Goal: Check status

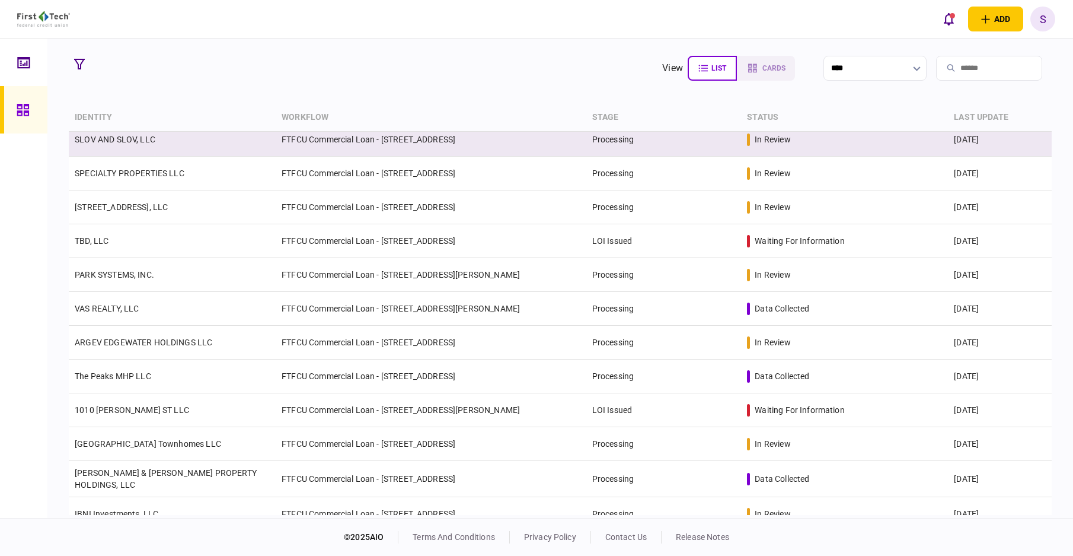
scroll to position [225, 0]
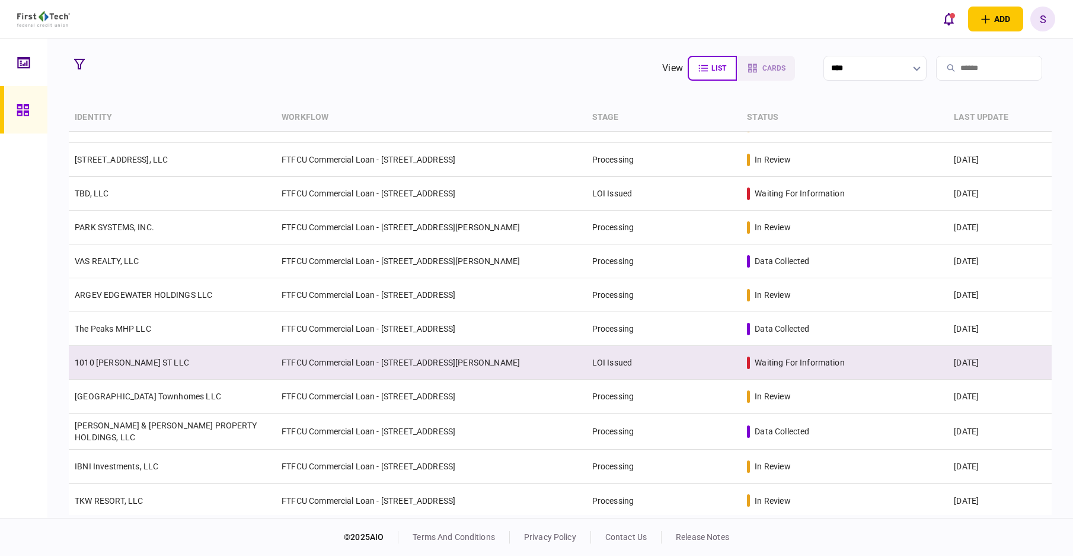
click at [195, 354] on td "1010 [PERSON_NAME] ST LLC" at bounding box center [172, 363] width 207 height 34
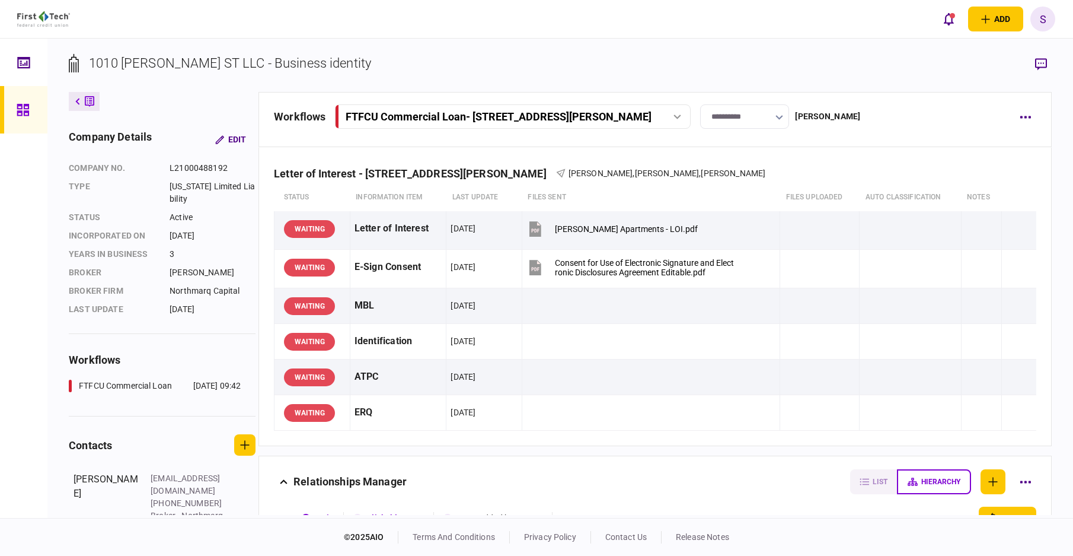
click at [748, 117] on input "**********" at bounding box center [744, 116] width 89 height 24
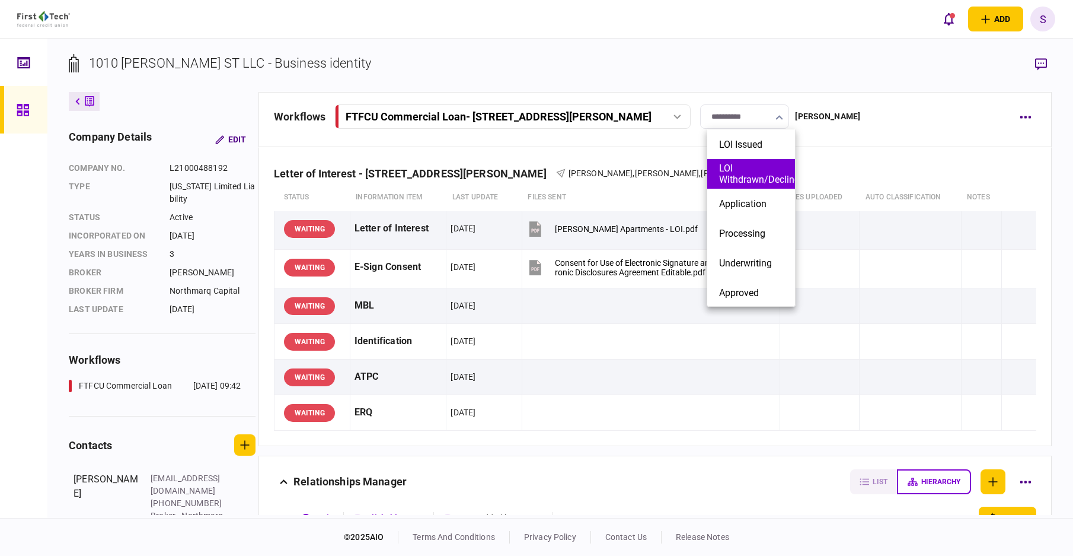
click at [740, 175] on button "LOI Withdrawn/Declined" at bounding box center [751, 173] width 64 height 23
type input "**********"
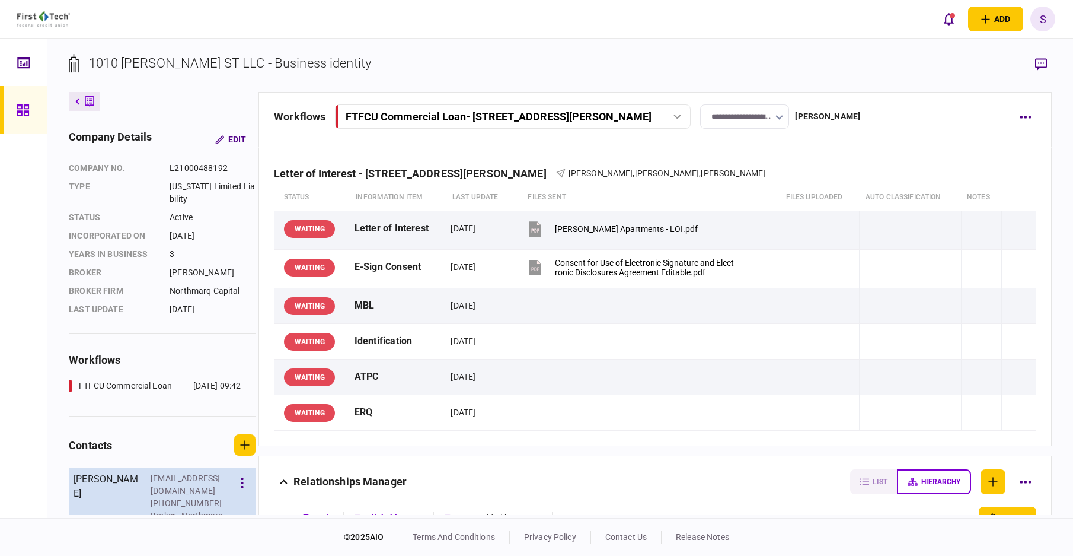
scroll to position [101, 0]
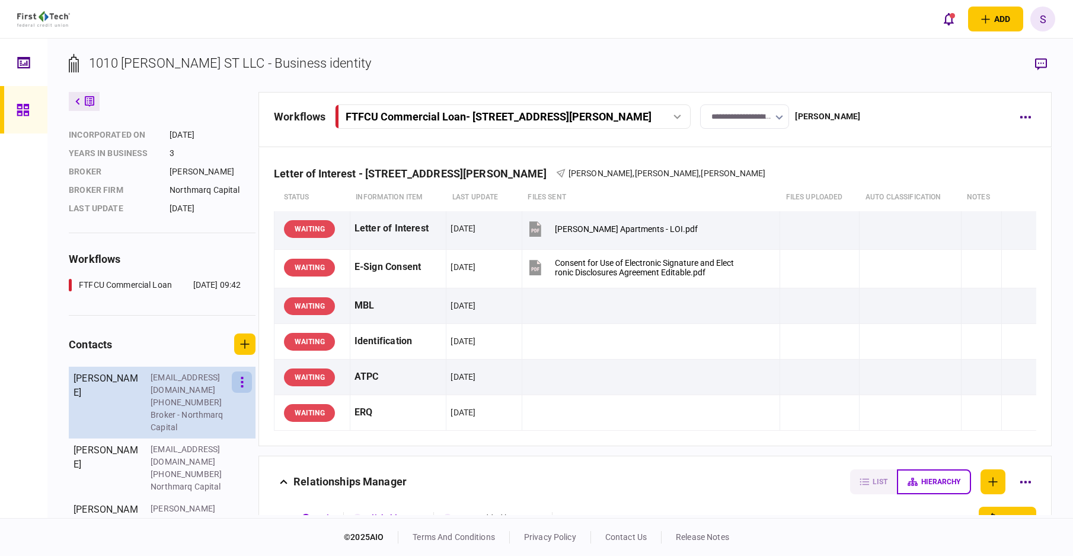
click at [244, 384] on icon "button" at bounding box center [242, 382] width 3 height 11
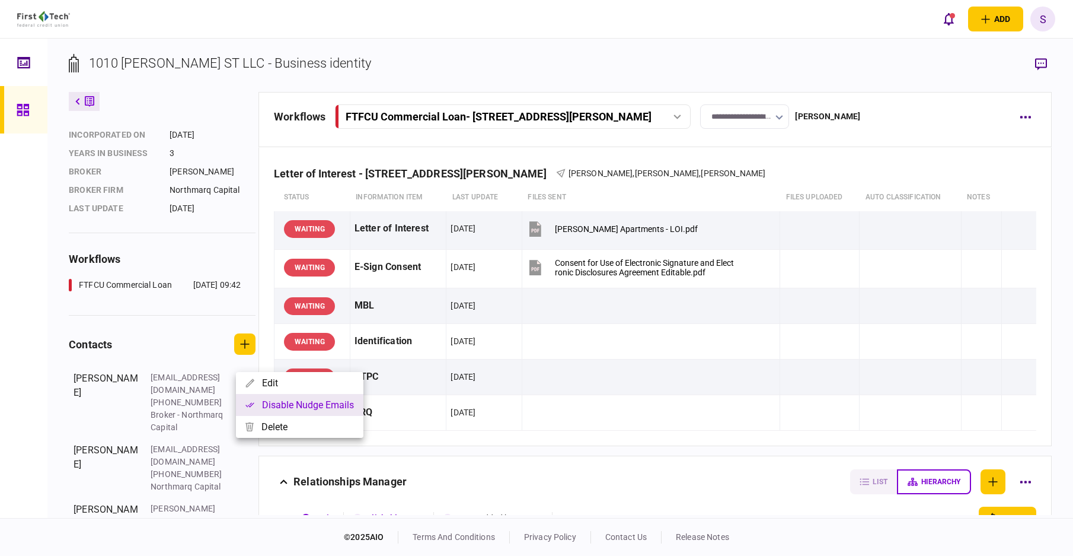
click at [259, 402] on button "Disable nudge emails" at bounding box center [300, 405] width 128 height 22
click at [37, 419] on div at bounding box center [536, 278] width 1073 height 556
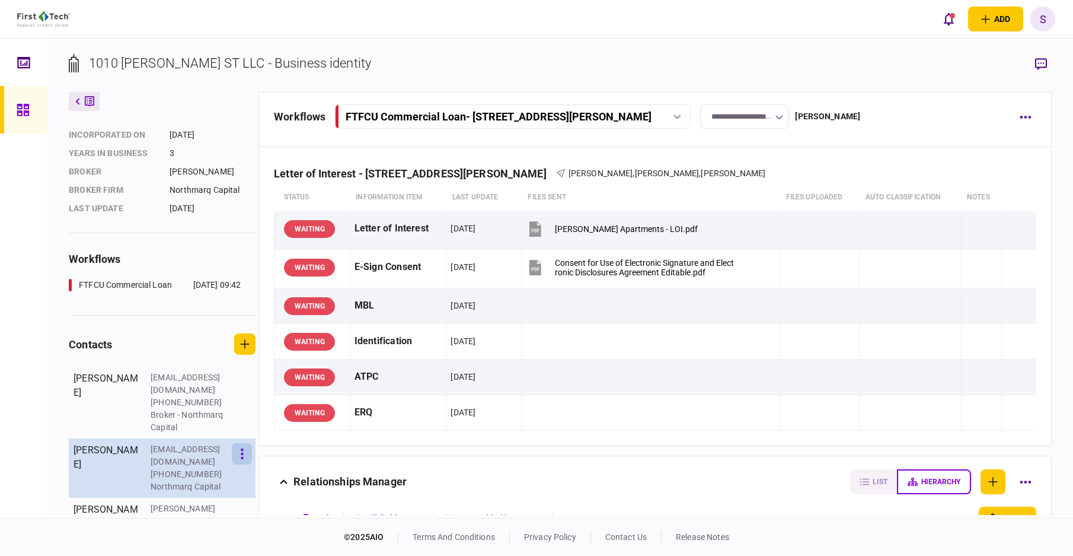
click at [243, 448] on icon "button" at bounding box center [242, 453] width 2 height 11
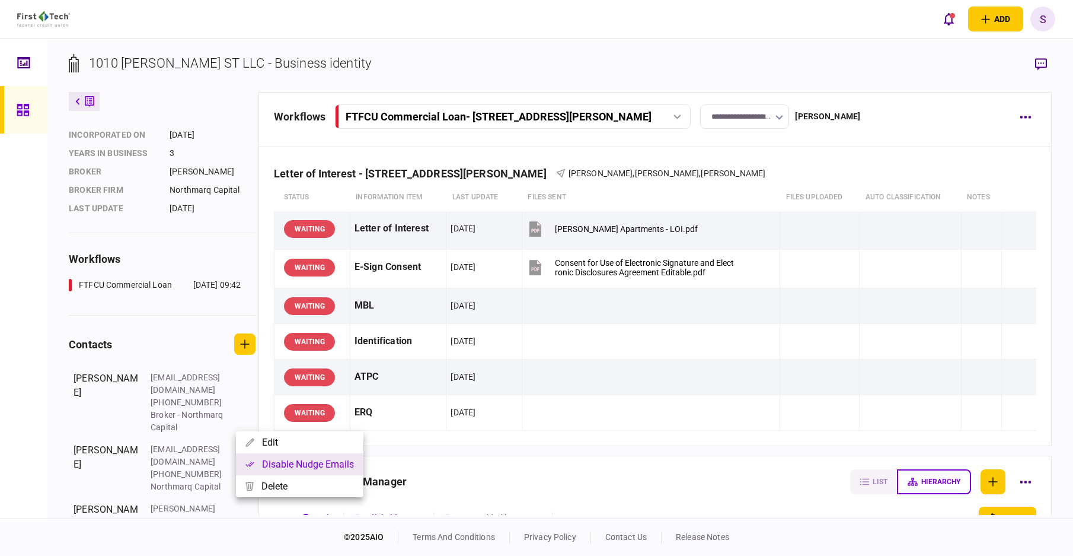
click at [252, 462] on icon "button" at bounding box center [250, 463] width 9 height 5
click at [40, 439] on div at bounding box center [536, 278] width 1073 height 556
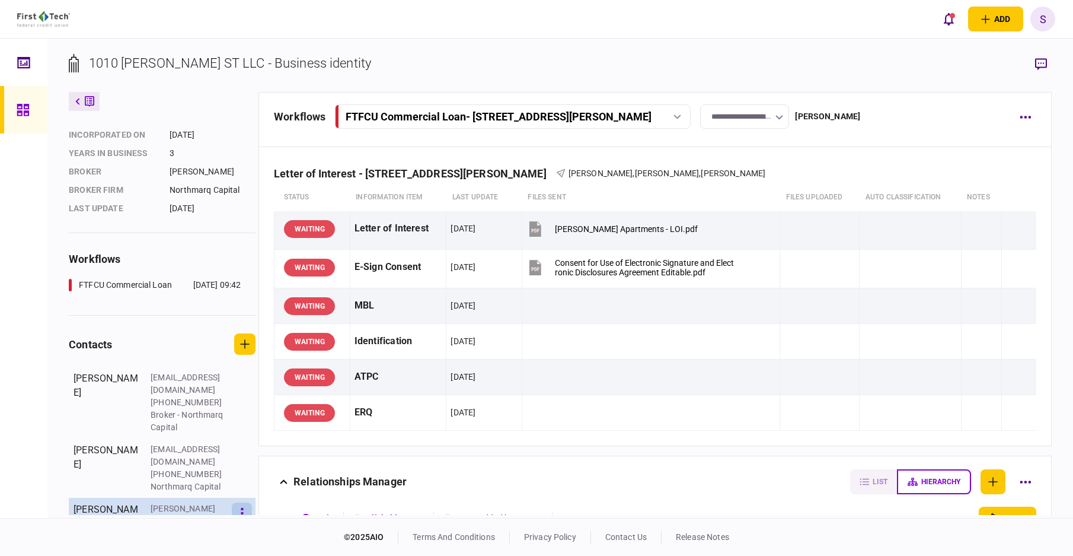
click at [243, 508] on icon "button" at bounding box center [242, 513] width 2 height 11
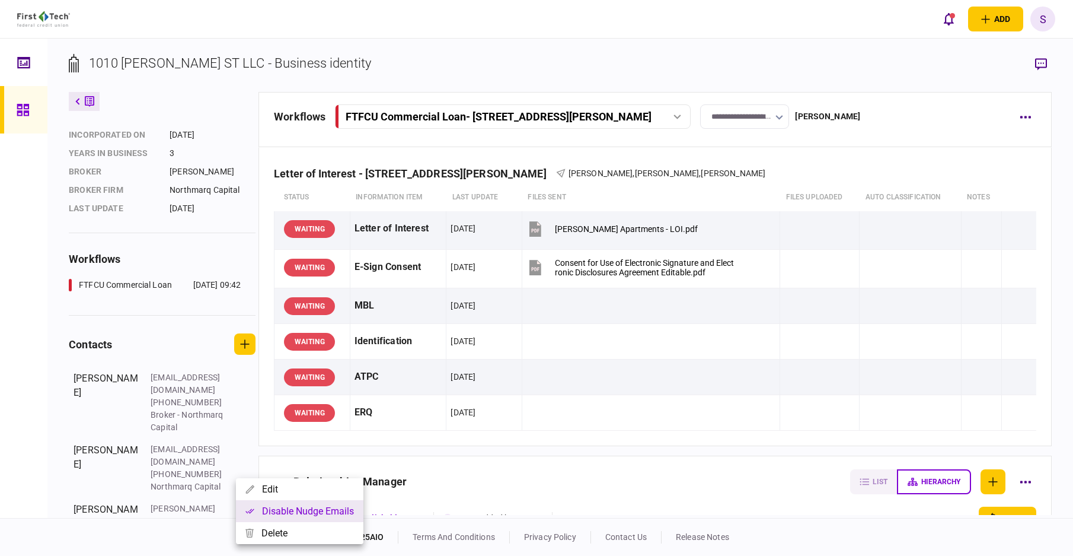
click at [262, 506] on button "Disable nudge emails" at bounding box center [300, 511] width 128 height 22
click at [27, 107] on div at bounding box center [536, 278] width 1073 height 556
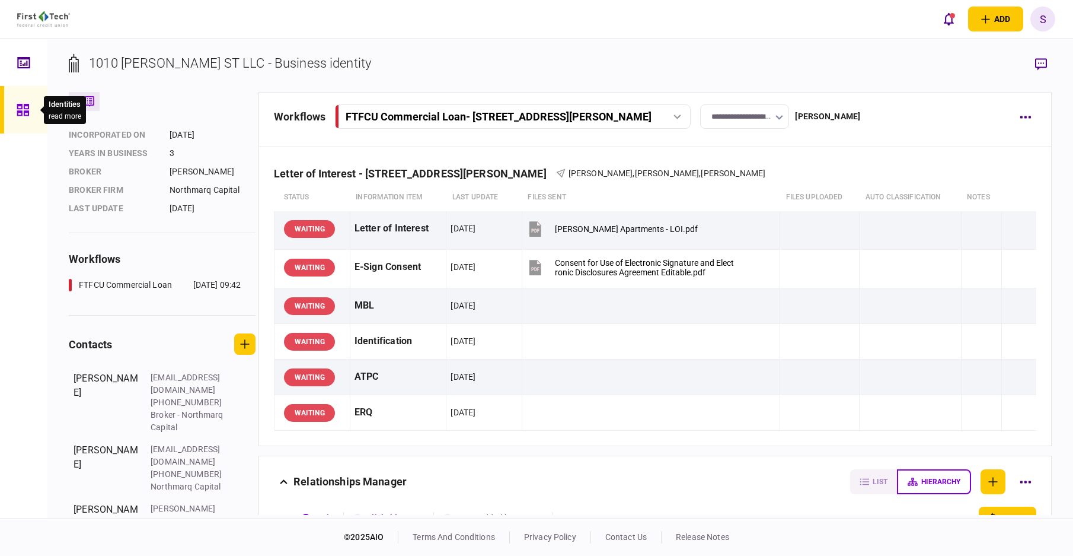
click at [17, 107] on icon at bounding box center [23, 110] width 12 height 12
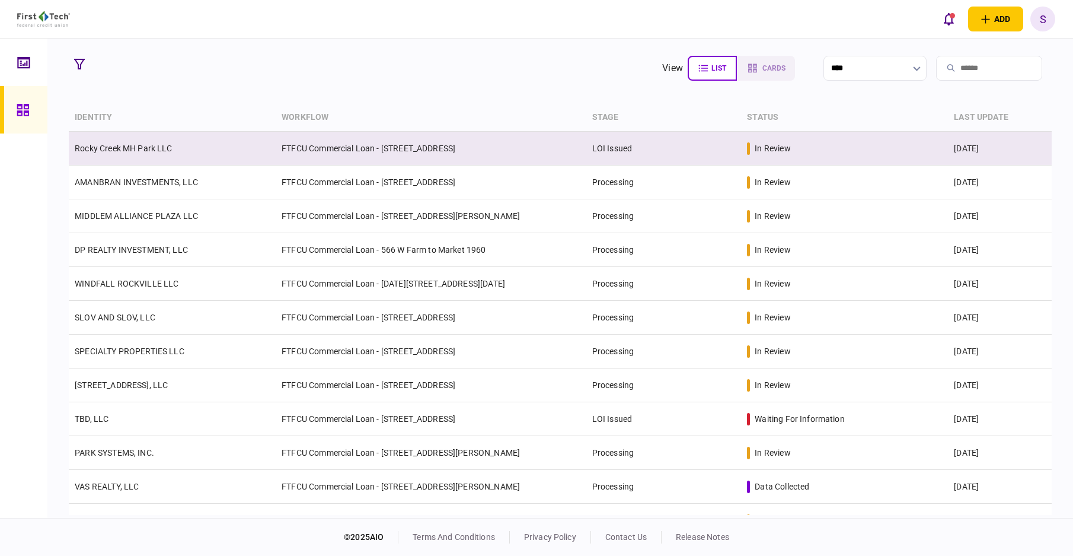
click at [411, 144] on td "FTFCU Commercial Loan - [STREET_ADDRESS]" at bounding box center [431, 149] width 310 height 34
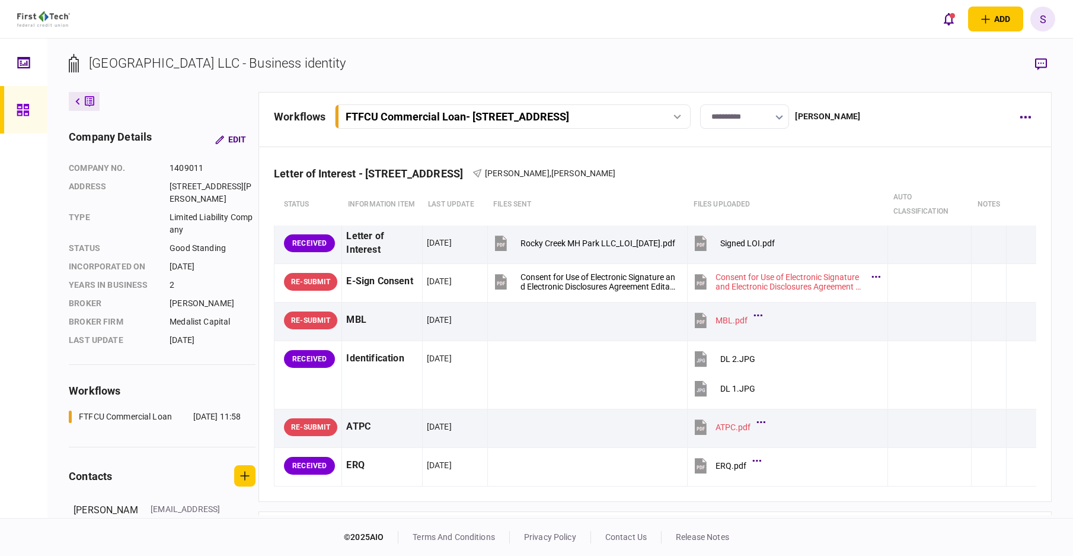
click at [1041, 60] on icon "button" at bounding box center [1041, 64] width 12 height 12
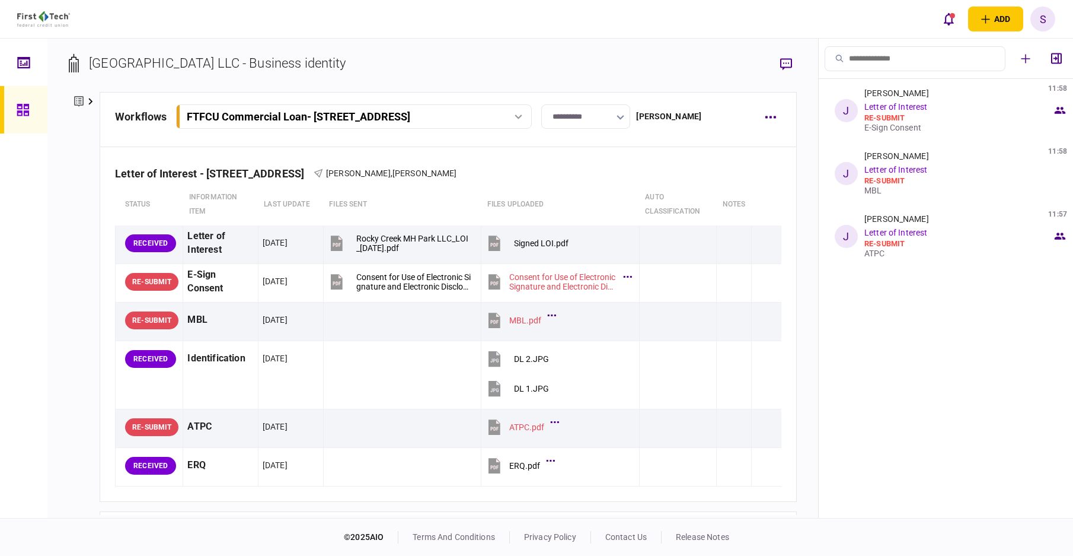
click at [898, 120] on div "re-submit" at bounding box center [959, 117] width 188 height 9
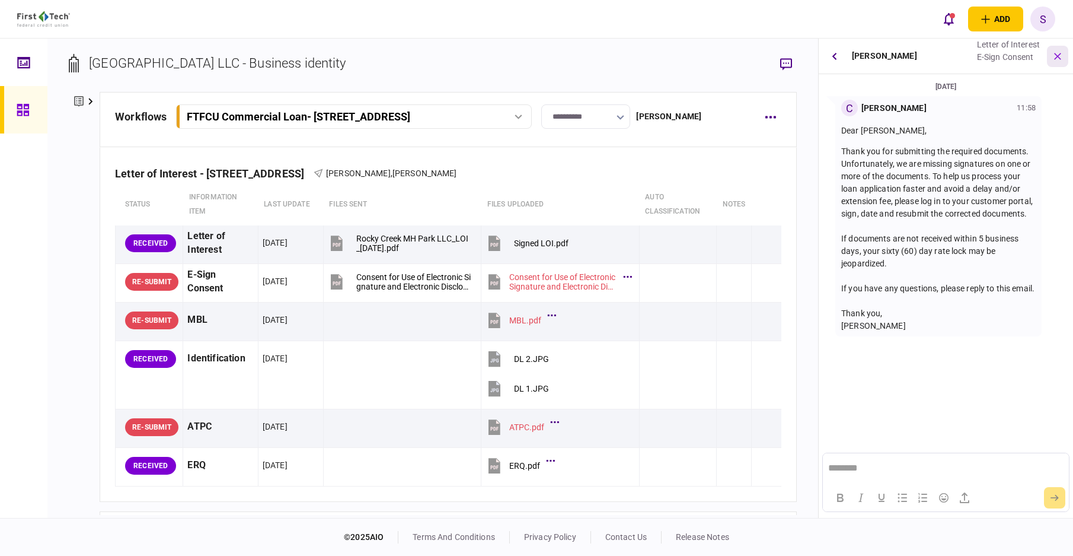
click at [1057, 60] on icon "button" at bounding box center [1058, 56] width 14 height 14
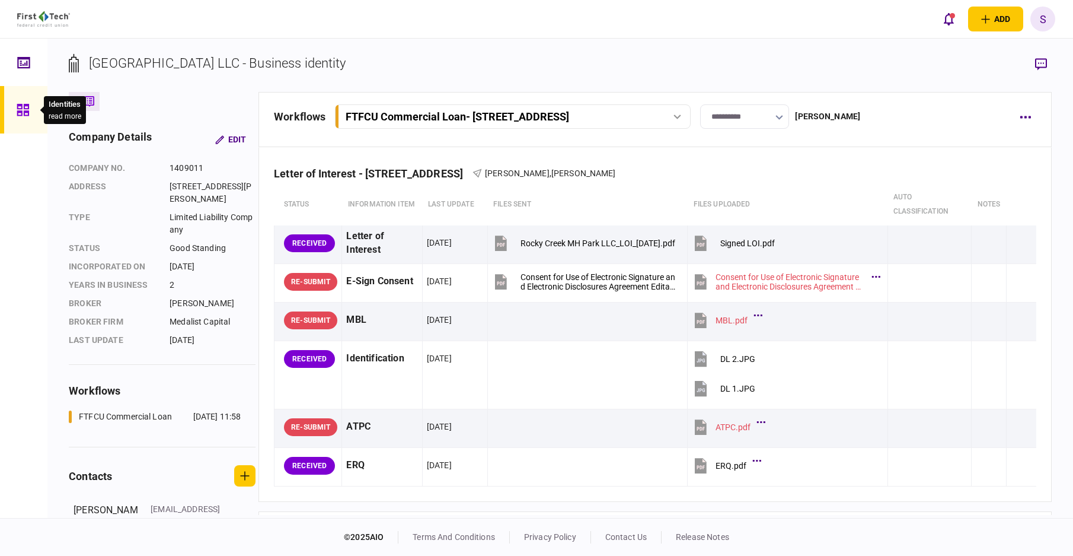
click at [26, 111] on icon at bounding box center [23, 110] width 12 height 12
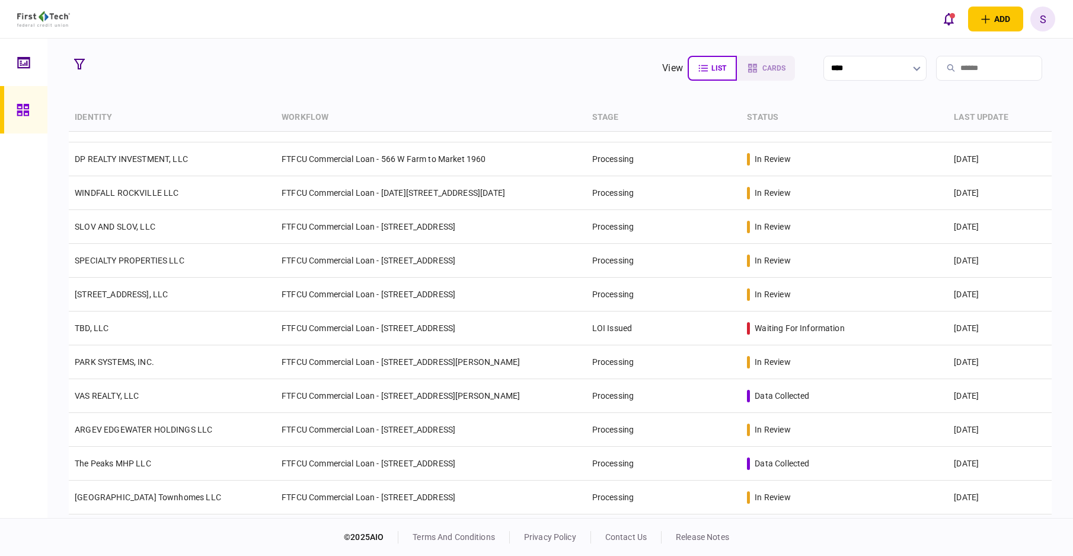
scroll to position [119, 0]
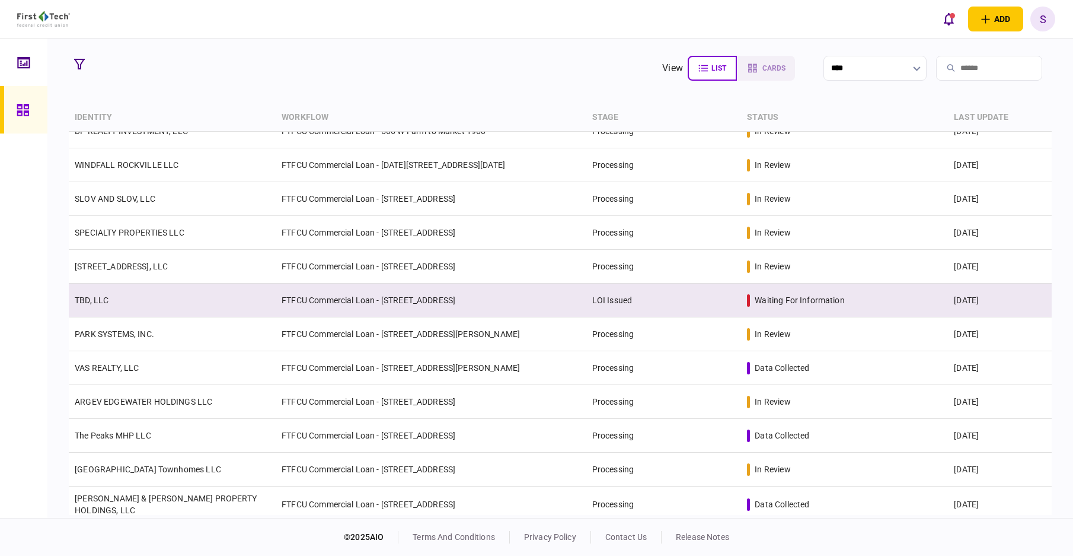
click at [540, 302] on td "FTFCU Commercial Loan - [STREET_ADDRESS]" at bounding box center [431, 300] width 310 height 34
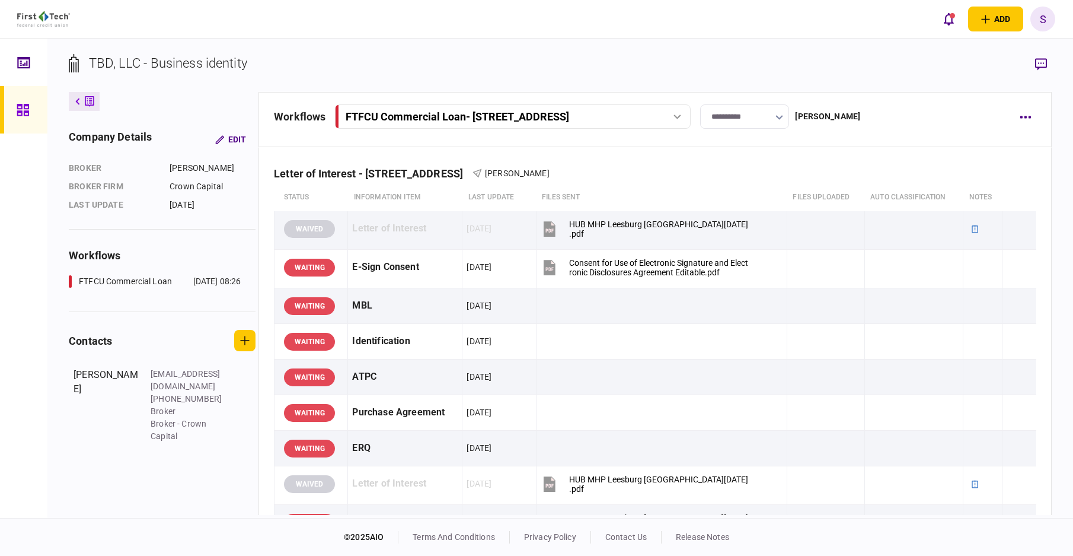
click at [14, 103] on link at bounding box center [23, 109] width 47 height 47
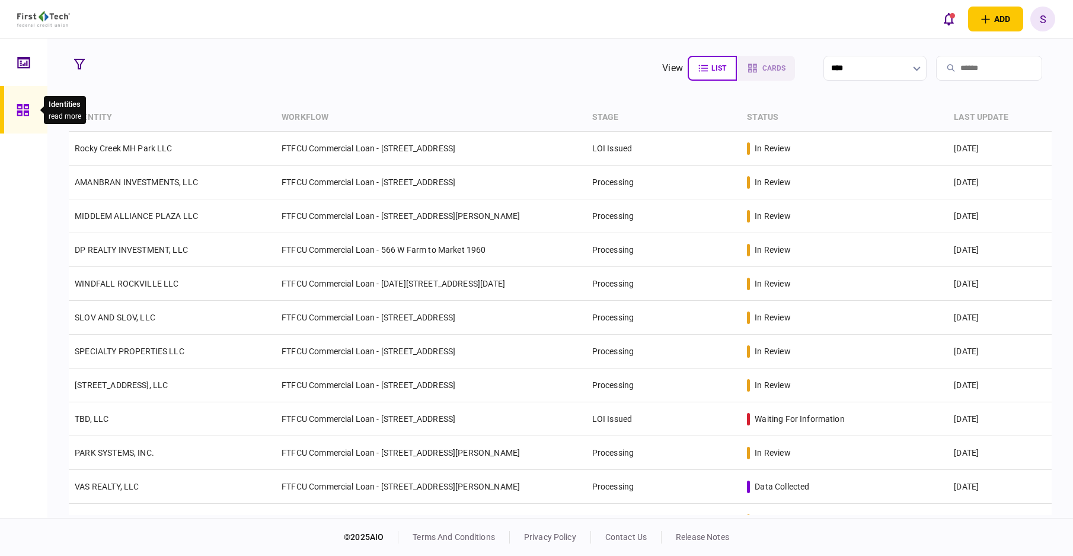
click at [27, 117] on div at bounding box center [26, 109] width 19 height 47
